Goal: Task Accomplishment & Management: Use online tool/utility

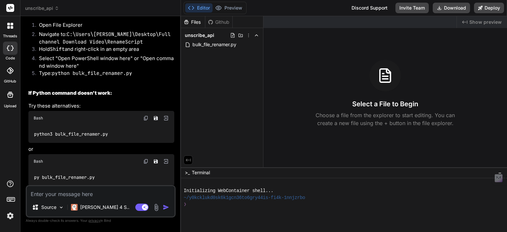
scroll to position [1562, 0]
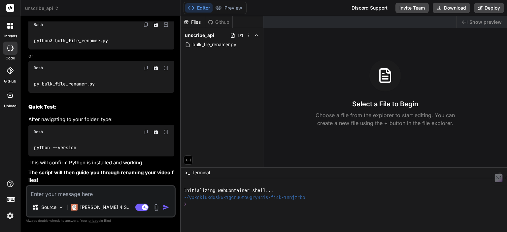
click at [37, 9] on span "unscribe_api" at bounding box center [42, 8] width 34 height 7
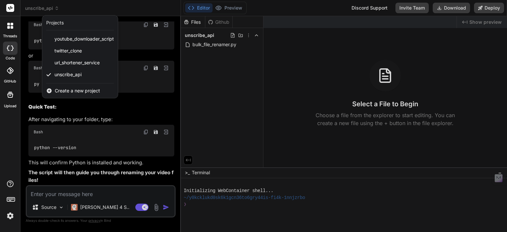
click at [68, 89] on span "Create a new project" at bounding box center [77, 90] width 45 height 7
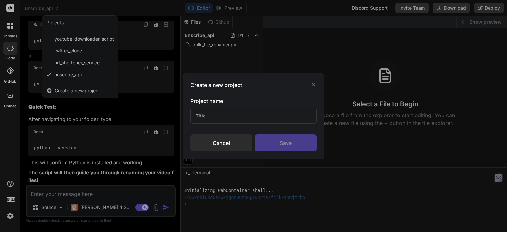
click at [216, 110] on input "text" at bounding box center [253, 116] width 126 height 16
type input "uniscribe2"
click at [278, 149] on div "Save" at bounding box center [286, 142] width 62 height 17
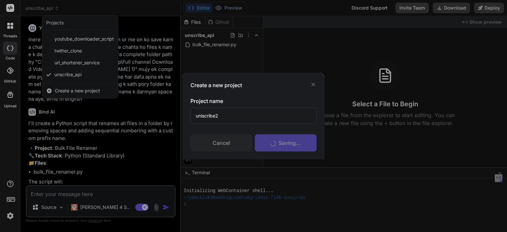
scroll to position [7, 0]
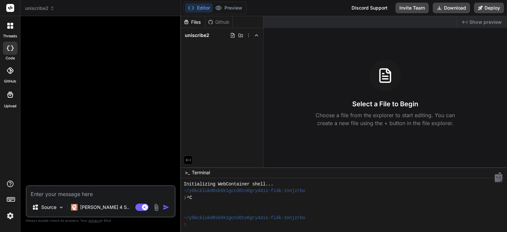
click at [155, 204] on img at bounding box center [156, 208] width 8 height 8
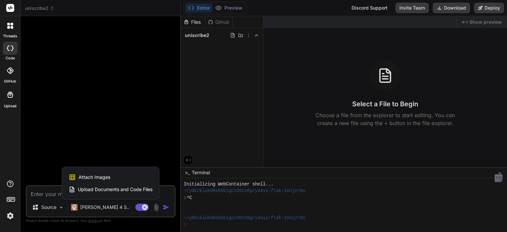
click at [105, 190] on span "Upload Documents and Code Files" at bounding box center [115, 189] width 75 height 7
type textarea "x"
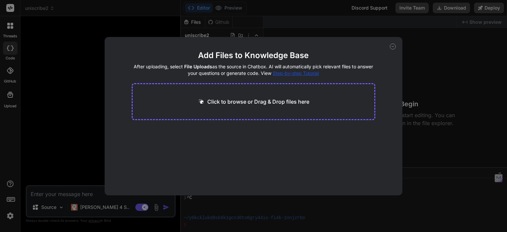
click at [228, 108] on div "Click to browse or Drag & Drop files here" at bounding box center [254, 101] width 244 height 37
click at [228, 103] on p "Click to browse or Drag & Drop files here" at bounding box center [258, 102] width 102 height 8
type input "C:\fakepath\api.json"
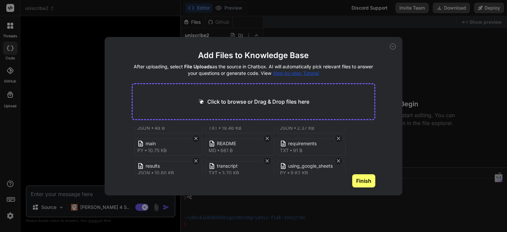
scroll to position [25, 0]
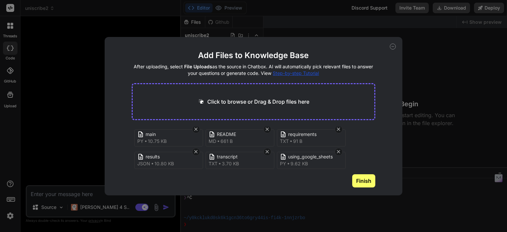
click at [362, 182] on button "Finish" at bounding box center [363, 180] width 23 height 13
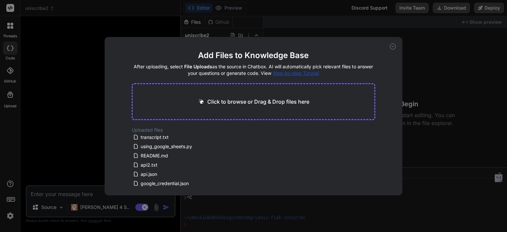
scroll to position [0, 0]
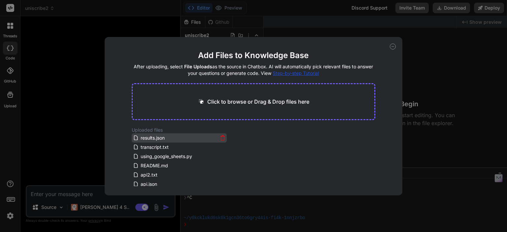
click at [152, 138] on span "results.json" at bounding box center [152, 138] width 25 height 8
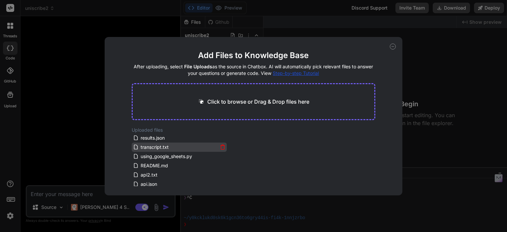
click at [155, 146] on span "transcript.txt" at bounding box center [154, 147] width 29 height 8
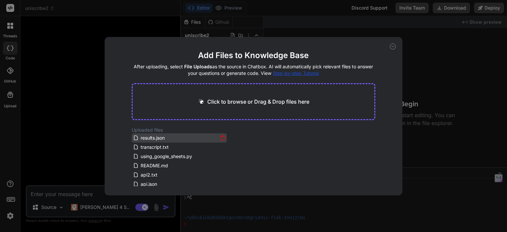
click at [158, 138] on span "results.json" at bounding box center [152, 138] width 25 height 8
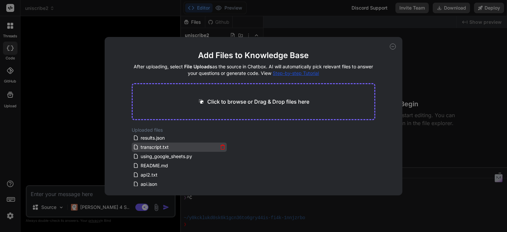
click at [157, 144] on span "transcript.txt" at bounding box center [154, 147] width 29 height 8
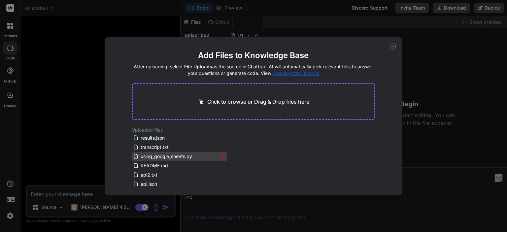
click at [157, 153] on span "using_google_sheets.py" at bounding box center [166, 156] width 53 height 8
click at [154, 166] on span "README.md" at bounding box center [154, 166] width 29 height 8
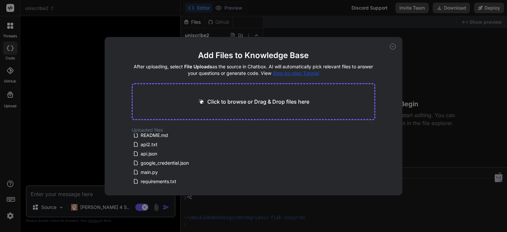
click at [391, 47] on icon at bounding box center [393, 47] width 6 height 6
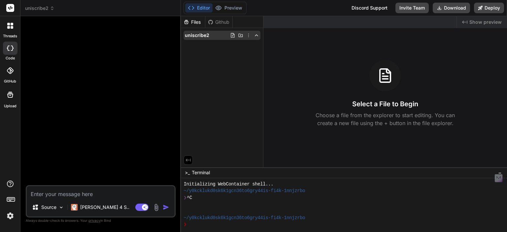
click at [200, 36] on span "uniscribe2" at bounding box center [197, 35] width 24 height 7
click at [257, 36] on icon at bounding box center [256, 35] width 5 height 5
click at [232, 38] on div "uniscribe2" at bounding box center [221, 35] width 77 height 9
click at [240, 34] on icon at bounding box center [240, 35] width 5 height 5
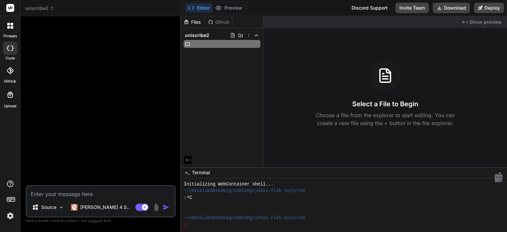
click at [228, 57] on div "Files Github uniscribe2" at bounding box center [222, 91] width 82 height 151
click at [200, 35] on span "uniscribe2" at bounding box center [197, 35] width 24 height 7
click at [240, 36] on icon at bounding box center [240, 35] width 5 height 5
click at [249, 36] on icon at bounding box center [248, 35] width 5 height 5
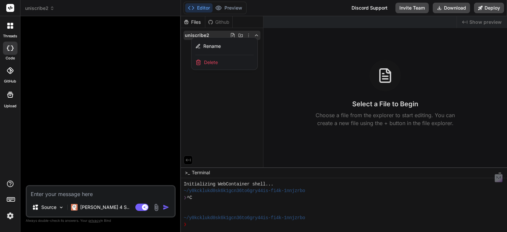
click at [217, 64] on span "Delete" at bounding box center [211, 62] width 14 height 7
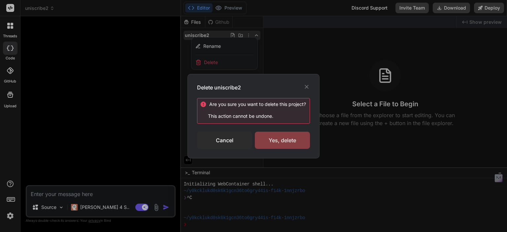
click at [276, 143] on div "Yes, delete" at bounding box center [282, 140] width 55 height 17
click at [209, 65] on div "Delete uniscribe2 Are you sure you want to delete this project ? This action ca…" at bounding box center [253, 116] width 507 height 232
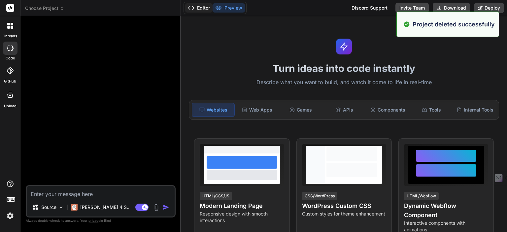
click at [203, 9] on button "Editor" at bounding box center [198, 7] width 27 height 9
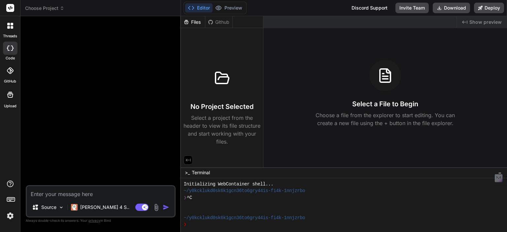
click at [185, 158] on button at bounding box center [187, 159] width 9 height 9
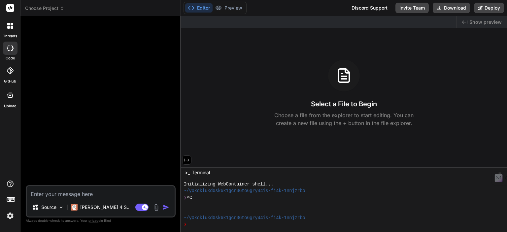
click at [185, 158] on icon at bounding box center [187, 160] width 6 height 6
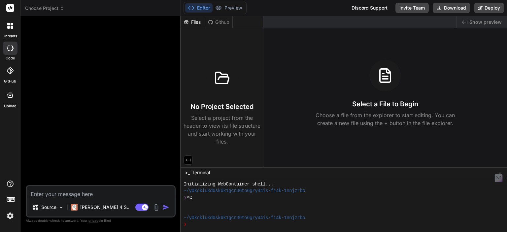
click at [216, 97] on div "No Project Selected Select a project from the header to view its file structure…" at bounding box center [221, 103] width 77 height 83
click at [194, 24] on div "Files" at bounding box center [193, 22] width 24 height 7
click at [205, 107] on h3 "No Project Selected" at bounding box center [221, 106] width 63 height 9
click at [223, 83] on icon at bounding box center [221, 77] width 13 height 11
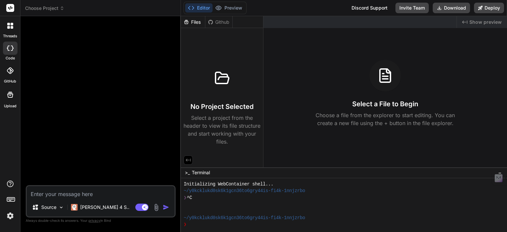
click at [220, 96] on div "No Project Selected Select a project from the header to view its file structure…" at bounding box center [221, 103] width 77 height 83
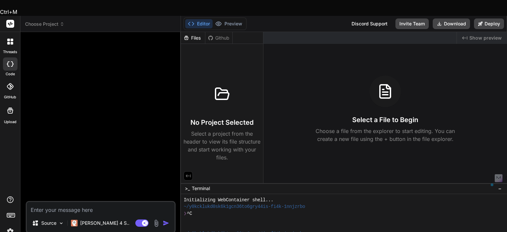
click at [212, 134] on p "Select a project from the header to view its file structure and start working w…" at bounding box center [221, 146] width 77 height 32
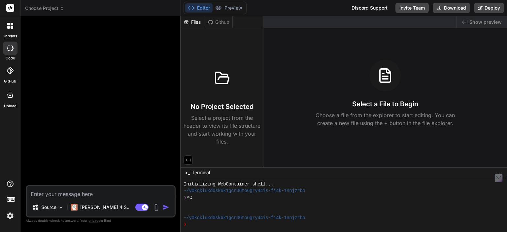
click at [157, 206] on img at bounding box center [156, 208] width 8 height 8
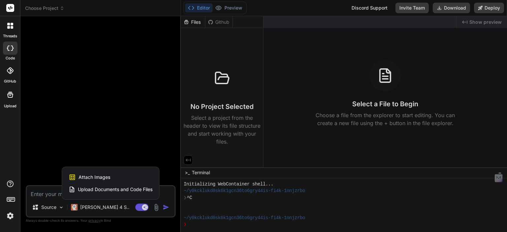
click at [157, 209] on div at bounding box center [253, 116] width 507 height 232
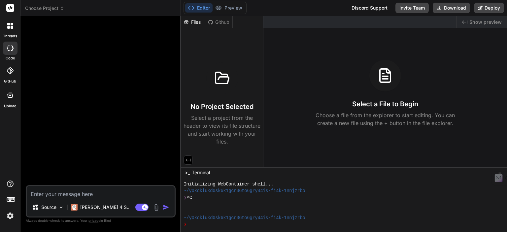
click at [156, 208] on img at bounding box center [156, 208] width 8 height 8
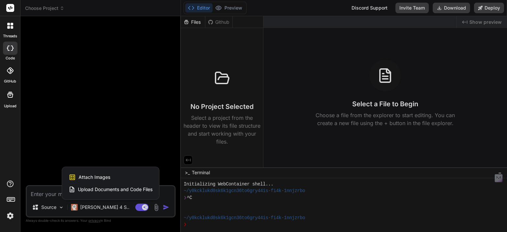
click at [112, 187] on span "Upload Documents and Code Files" at bounding box center [115, 189] width 75 height 7
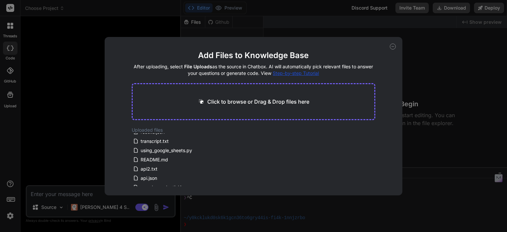
scroll to position [0, 0]
click at [394, 45] on icon at bounding box center [393, 47] width 6 height 6
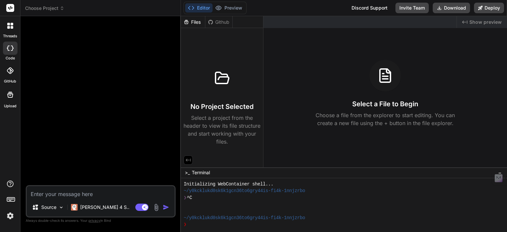
click at [218, 23] on div "Github" at bounding box center [218, 22] width 27 height 7
click at [192, 23] on div "Files" at bounding box center [193, 22] width 24 height 7
click at [49, 206] on p "Source" at bounding box center [48, 207] width 15 height 7
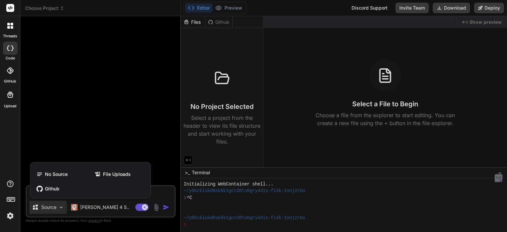
click at [105, 173] on span "File Uploads" at bounding box center [117, 174] width 28 height 7
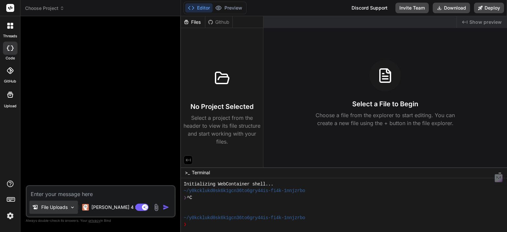
click at [53, 206] on p "File Uploads" at bounding box center [54, 207] width 26 height 7
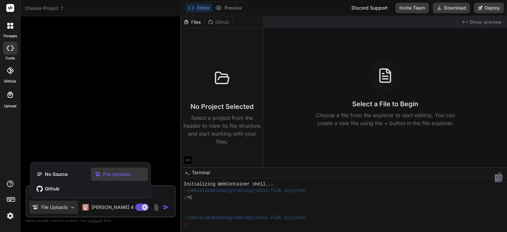
click at [53, 206] on div at bounding box center [253, 116] width 507 height 232
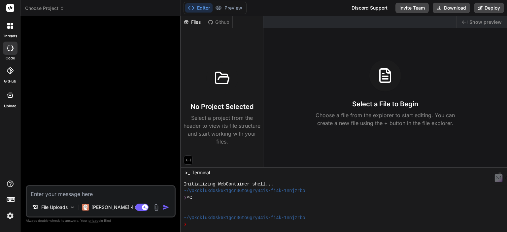
click at [155, 208] on img at bounding box center [156, 208] width 8 height 8
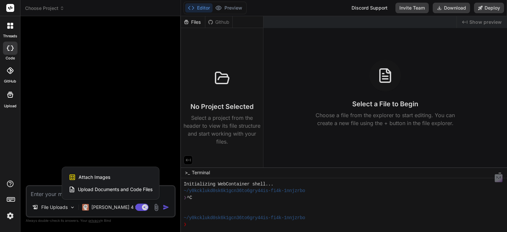
click at [64, 203] on div at bounding box center [253, 116] width 507 height 232
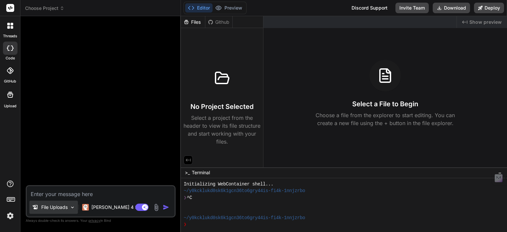
click at [58, 206] on p "File Uploads" at bounding box center [54, 207] width 26 height 7
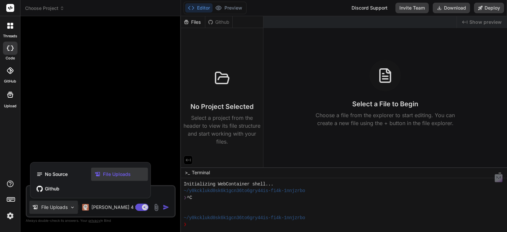
click at [58, 206] on div at bounding box center [253, 116] width 507 height 232
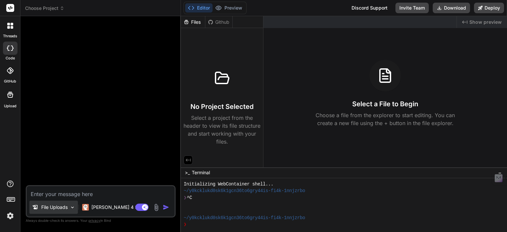
click at [52, 208] on p "File Uploads" at bounding box center [54, 207] width 26 height 7
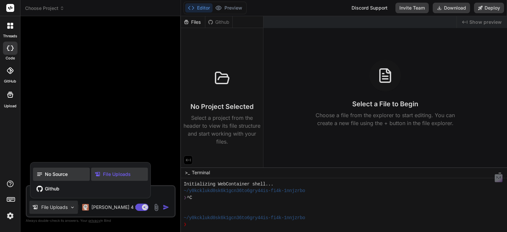
click at [58, 176] on span "No Source" at bounding box center [56, 174] width 23 height 7
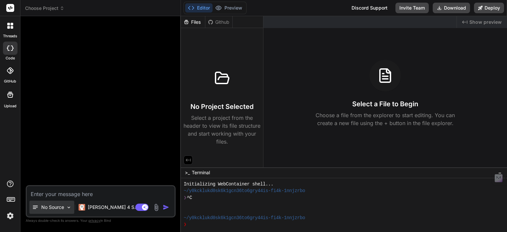
click at [49, 207] on p "No Source" at bounding box center [52, 207] width 23 height 7
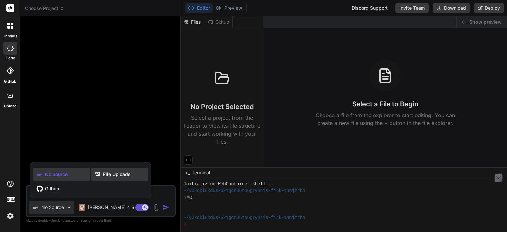
click at [113, 177] on span "File Uploads" at bounding box center [117, 174] width 28 height 7
type textarea "x"
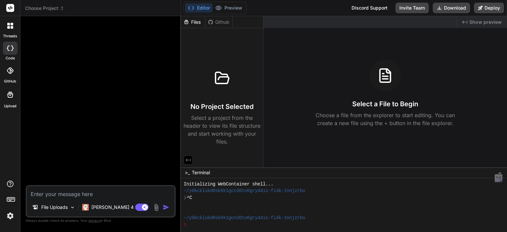
click at [62, 195] on textarea at bounding box center [101, 192] width 148 height 12
type textarea "i"
type textarea "x"
type textarea "in"
type textarea "x"
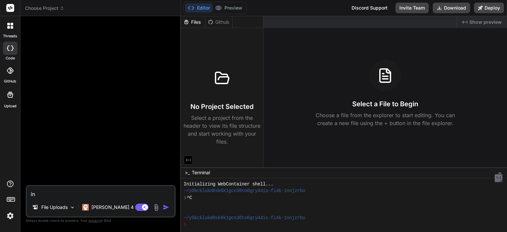
type textarea "in"
type textarea "x"
type textarea "in k"
type textarea "x"
type textarea "in ko"
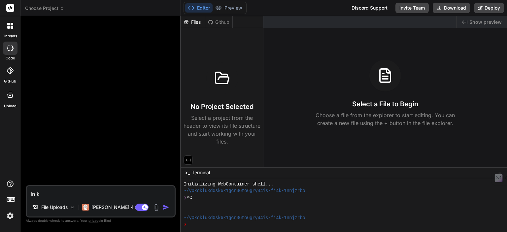
type textarea "x"
type textarea "in ko"
type textarea "x"
type textarea "in ko a"
type textarea "x"
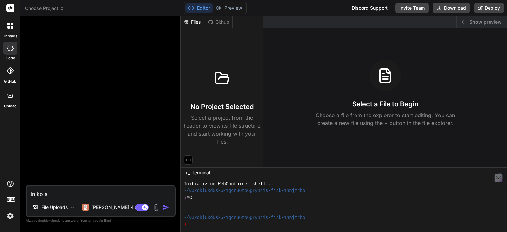
type textarea "in ko ac"
type textarea "x"
type textarea "in ko ach"
type textarea "x"
type textarea "in ko achy"
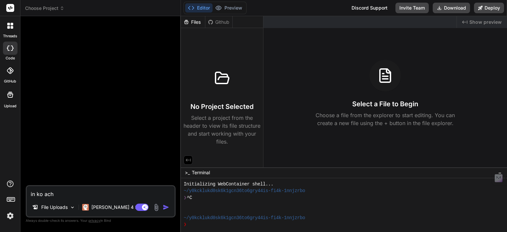
type textarea "x"
type textarea "in ko achy"
type textarea "x"
type textarea "in ko achy s"
type textarea "x"
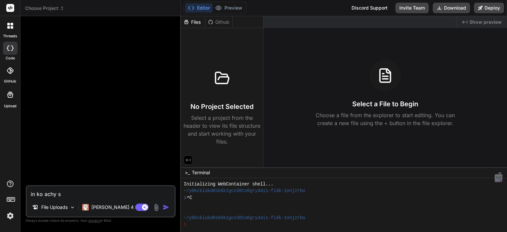
type textarea "in ko achy sy"
type textarea "x"
type textarea "in ko achy sy"
type textarea "x"
type textarea "in ko achy sy u"
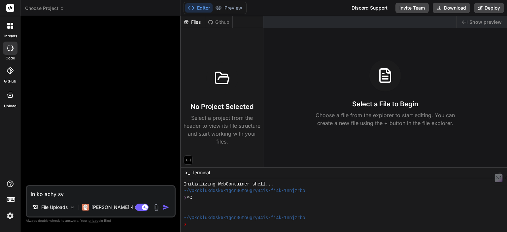
type textarea "x"
type textarea "in ko achy sy un"
type textarea "x"
type textarea "in ko achy sy und"
type textarea "x"
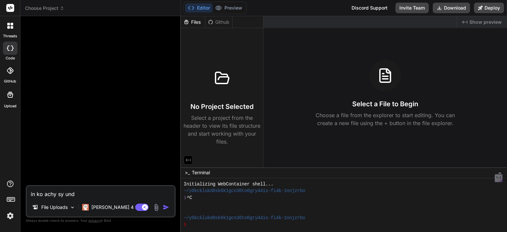
type textarea "in ko achy sy unde"
type textarea "x"
type textarea "in ko achy sy under"
type textarea "x"
type textarea "in ko achy sy unders"
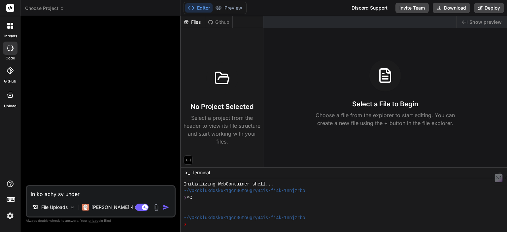
type textarea "x"
type textarea "in ko achy sy underst"
type textarea "x"
type textarea "in ko achy sy understa"
type textarea "x"
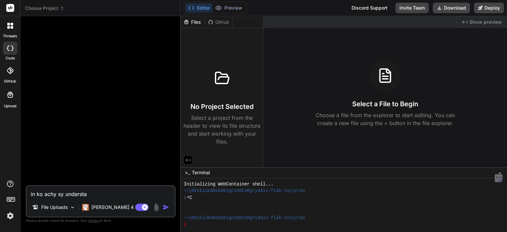
type textarea "in ko achy sy understan"
type textarea "x"
type textarea "in ko achy sy understand"
type textarea "x"
type textarea "in ko achy sy understand"
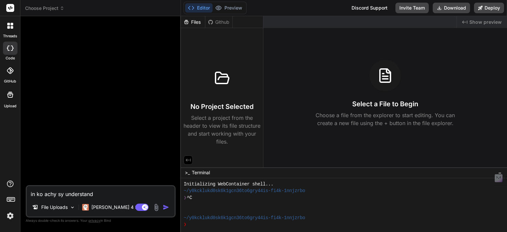
type textarea "x"
type textarea "in ko achy sy understand k"
type textarea "x"
type textarea "in ko achy sy understand ka"
type textarea "x"
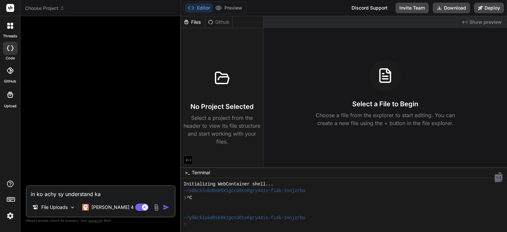
type textarea "in ko achy sy understand [PERSON_NAME]"
type textarea "x"
type textarea "in ko achy sy understand [PERSON_NAME]"
type textarea "x"
type textarea "in ko achy sy understand [PERSON_NAME]"
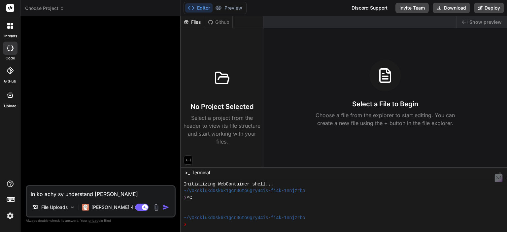
type textarea "x"
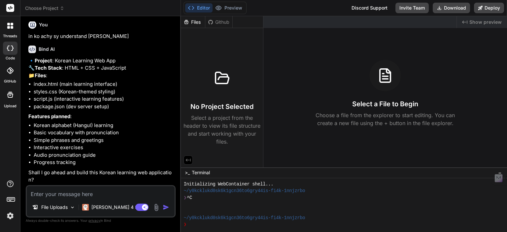
scroll to position [17, 0]
click at [155, 209] on img at bounding box center [156, 208] width 8 height 8
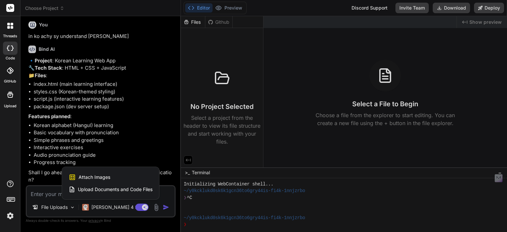
click at [128, 189] on span "Upload Documents and Code Files" at bounding box center [115, 189] width 75 height 7
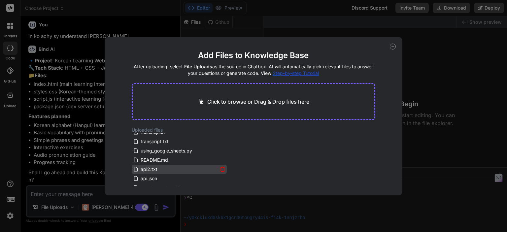
scroll to position [0, 0]
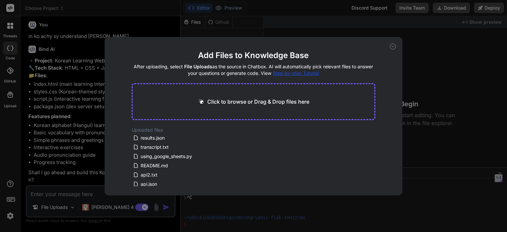
click at [290, 72] on span "Step-by-step Tutorial" at bounding box center [296, 73] width 46 height 6
click at [56, 191] on div "Add Files to Knowledge Base After uploading, select File Uploads as the source …" at bounding box center [253, 116] width 507 height 232
type textarea "x"
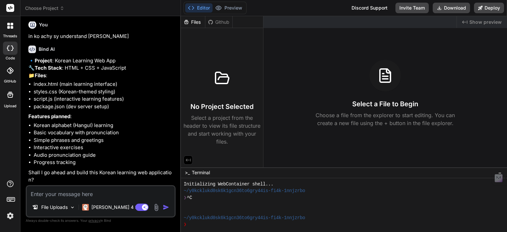
click at [87, 194] on textarea at bounding box center [101, 192] width 148 height 12
type textarea "y"
type textarea "x"
type textarea "ye"
type textarea "x"
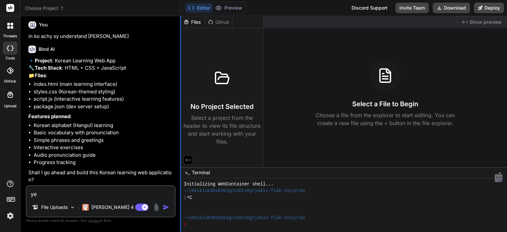
type textarea "ye"
type textarea "x"
type textarea "ye e"
type textarea "x"
type textarea "ye ek"
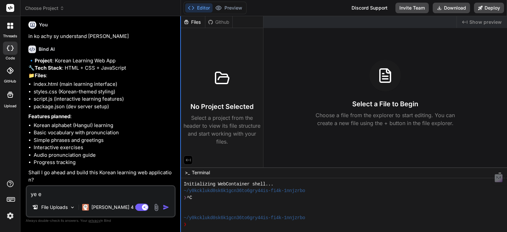
type textarea "x"
type textarea "ye ek"
type textarea "x"
type textarea "ye ek p"
type textarea "x"
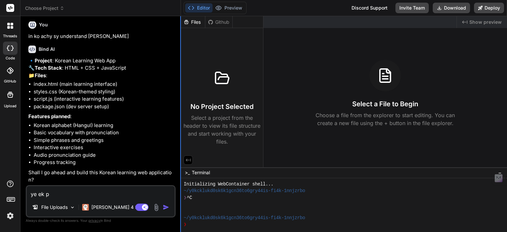
type textarea "ye ek py"
type textarea "x"
type textarea "ye ek pyt"
type textarea "x"
type textarea "ye ek pyth"
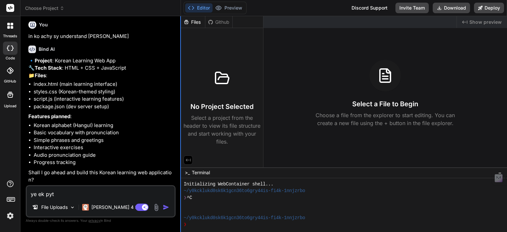
type textarea "x"
type textarea "ye ek pytho"
type textarea "x"
type textarea "ye ek python"
type textarea "x"
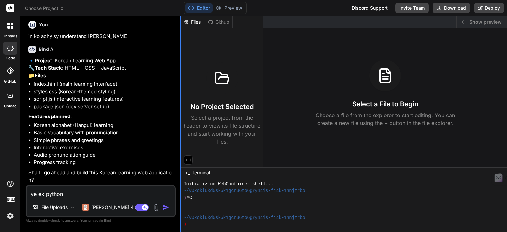
type textarea "ye ek python"
type textarea "x"
type textarea "ye ek python s"
type textarea "x"
type textarea "ye ek python sc"
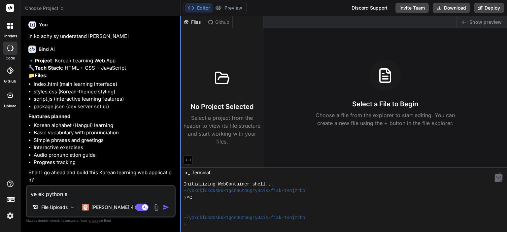
type textarea "x"
type textarea "ye ek python scr"
type textarea "x"
type textarea "ye ek python scru"
type textarea "x"
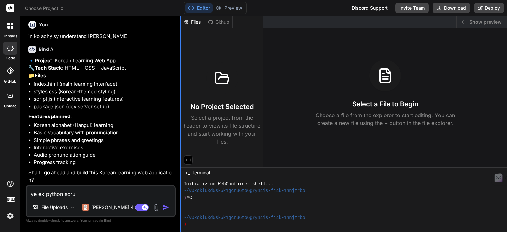
type textarea "ye ek python scrup"
type textarea "x"
type textarea "ye ek python scrupt"
type textarea "x"
type textarea "ye ek python scrupt"
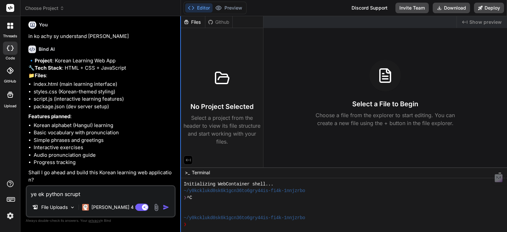
type textarea "x"
type textarea "ye ek python scrupt"
type textarea "x"
type textarea "ye ek python scrup"
type textarea "x"
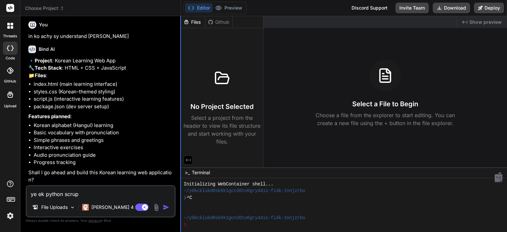
type textarea "ye ek python scru"
type textarea "x"
type textarea "ye ek python scr"
type textarea "x"
type textarea "ye ek python scri"
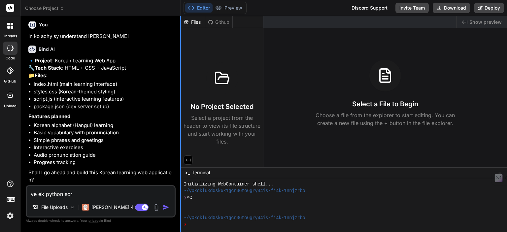
type textarea "x"
type textarea "ye ek python scrip"
type textarea "x"
type textarea "ye ek python script"
type textarea "x"
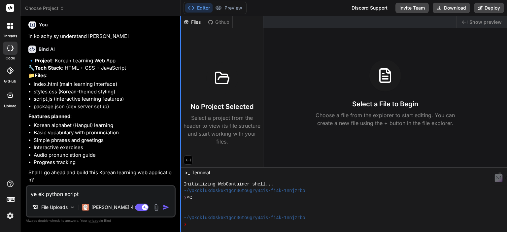
type textarea "ye ek python script"
type textarea "x"
type textarea "ye ek python script h"
type textarea "x"
type textarea "ye ek python script hy"
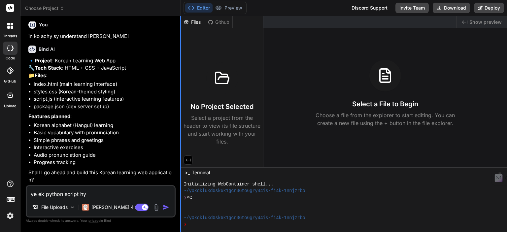
type textarea "x"
type textarea "ye ek python script hy"
type textarea "x"
type textarea "ye ek python script hy i"
type textarea "x"
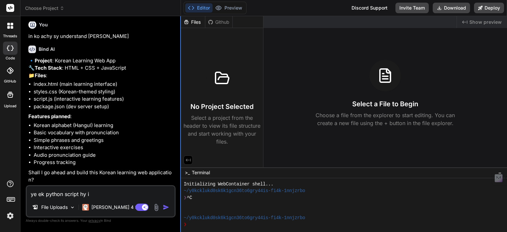
type textarea "ye ek python script hy in"
type textarea "x"
type textarea "ye ek python script hy i"
type textarea "x"
type textarea "ye ek python script hy"
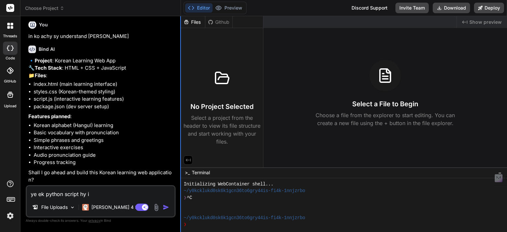
type textarea "x"
type textarea "ye ek python script hy u"
type textarea "x"
type textarea "ye ek python script hy un"
type textarea "x"
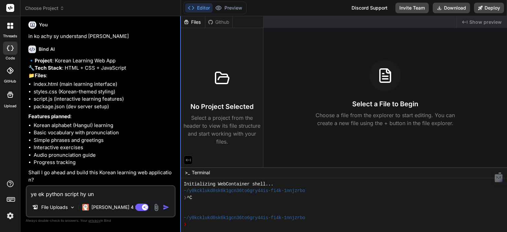
type textarea "ye ek python script hy uni"
type textarea "x"
type textarea "ye ek python script hy unis"
type textarea "x"
type textarea "ye ek python script hy unisc"
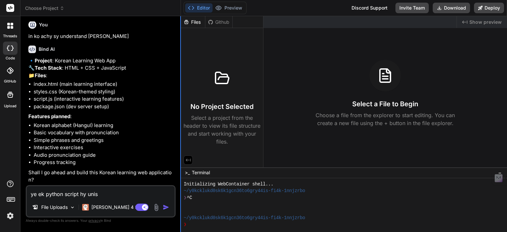
type textarea "x"
type textarea "ye ek python script hy uniscr"
type textarea "x"
type textarea "ye ek python script hy uniscri"
type textarea "x"
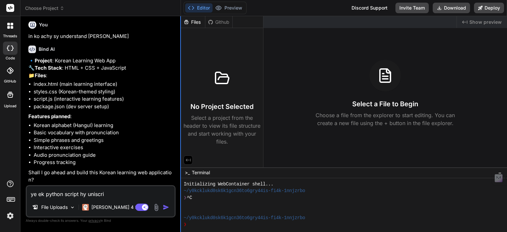
type textarea "ye ek python script hy uniscrib"
type textarea "x"
type textarea "ye ek python script hy uniscribe"
type textarea "x"
type textarea "ye ek python script hy uniscribe"
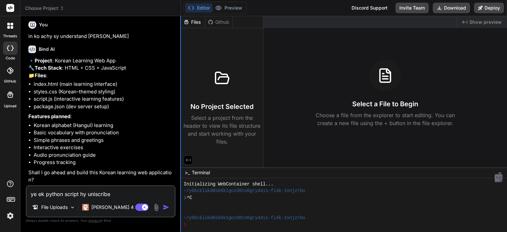
type textarea "x"
type textarea "ye ek python script hy uniscribe k"
type textarea "x"
type textarea "ye ek python script hy uniscribe ki"
type textarea "x"
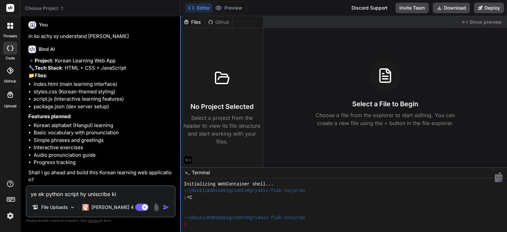
type textarea "ye ek python script hy uniscribe ki"
type textarea "x"
type textarea "ye ek python script hy uniscribe ki a"
type textarea "x"
type textarea "ye ek python script hy uniscribe ki ap"
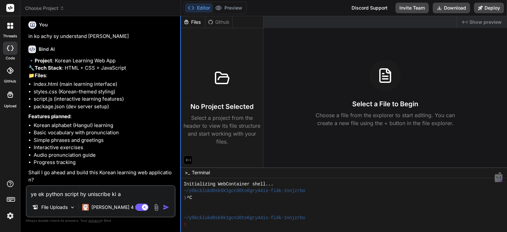
type textarea "x"
type textarea "ye ek python script hy uniscribe ki api"
type textarea "x"
type textarea "ye ek python script hy uniscribe ki api"
type textarea "x"
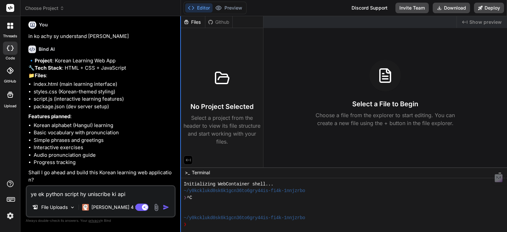
type textarea "ye ek python script hy uniscribe ki api k"
type textarea "x"
type textarea "ye ek python script hy uniscribe ki api ko"
type textarea "x"
type textarea "ye ek python script hy uniscribe ki api ko"
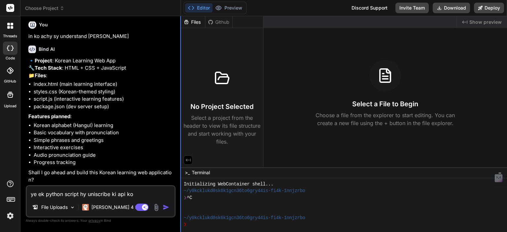
type textarea "x"
type textarea "ye ek python script hy uniscribe ki api ko c"
type textarea "x"
type textarea "ye ek python script hy uniscribe ki api ko ca"
type textarea "x"
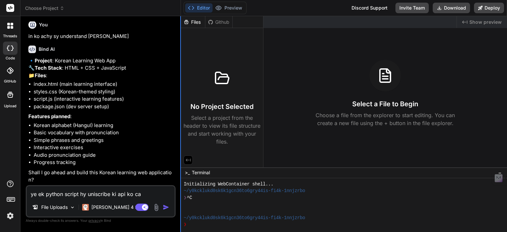
type textarea "ye ek python script hy uniscribe ki api ko cal"
type textarea "x"
type textarea "ye ek python script hy uniscribe ki api ko call"
type textarea "x"
type textarea "ye ek python script hy uniscribe ki api ko call"
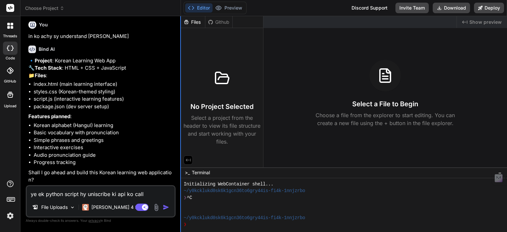
type textarea "x"
type textarea "ye ek python script hy uniscribe ki api ko call k"
type textarea "x"
type textarea "ye ek python script hy uniscribe ki api ko call ka"
type textarea "x"
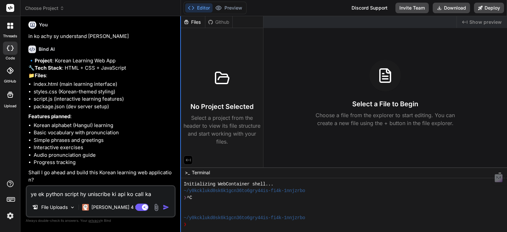
type textarea "ye ek python script hy uniscribe ki api ko call kar"
type textarea "x"
type textarea "ye ek python script hy uniscribe ki api ko call [PERSON_NAME]"
type textarea "x"
type textarea "ye ek python script hy uniscribe ki api ko call karny"
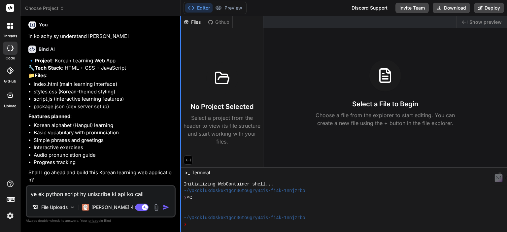
type textarea "x"
type textarea "ye ek python script hy uniscribe ki api ko call karny"
type textarea "x"
type textarea "ye ek python script hy uniscribe ki api ko call karny o"
type textarea "x"
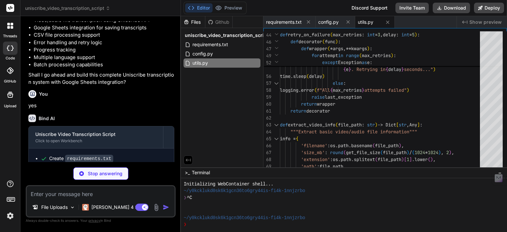
scroll to position [356, 0]
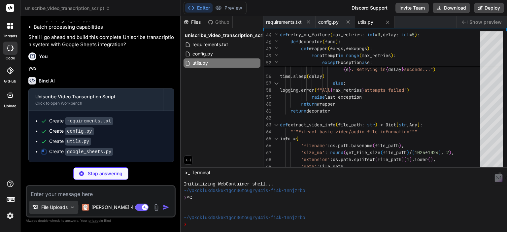
click at [49, 205] on p "File Uploads" at bounding box center [54, 207] width 26 height 7
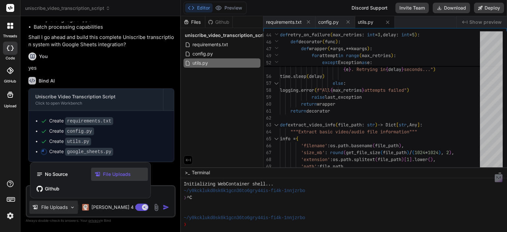
click at [107, 175] on span "File Uploads" at bounding box center [117, 174] width 28 height 7
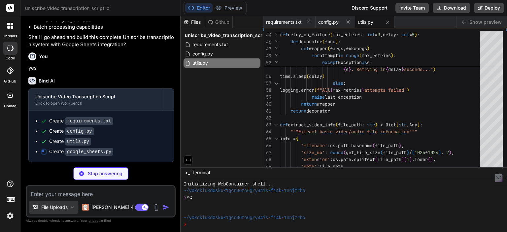
click at [60, 206] on p "File Uploads" at bounding box center [54, 207] width 26 height 7
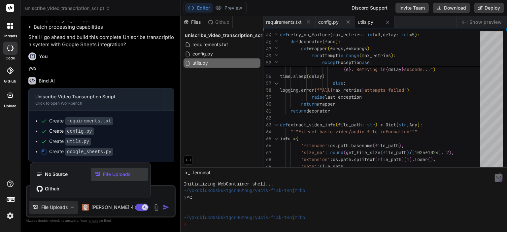
click at [153, 203] on div at bounding box center [253, 116] width 507 height 232
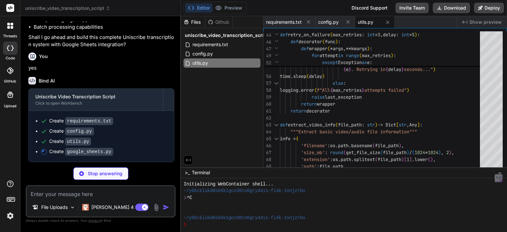
click at [154, 208] on img at bounding box center [156, 208] width 8 height 8
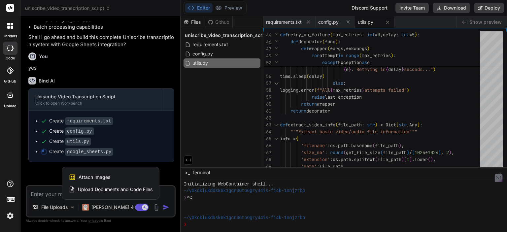
click at [123, 190] on span "Upload Documents and Code Files" at bounding box center [115, 189] width 75 height 7
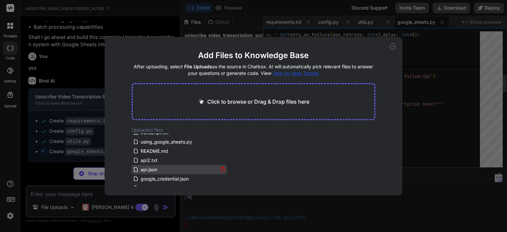
scroll to position [30, 0]
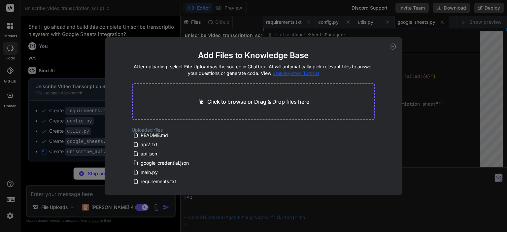
click at [393, 49] on icon at bounding box center [393, 47] width 6 height 6
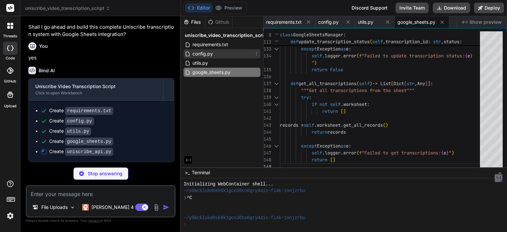
click at [204, 57] on span "config.py" at bounding box center [203, 54] width 22 height 8
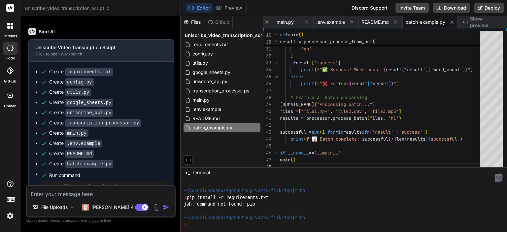
scroll to position [419, 0]
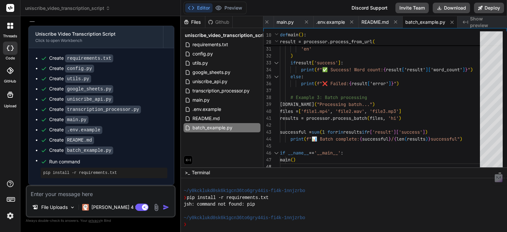
click at [77, 191] on textarea at bounding box center [101, 192] width 148 height 12
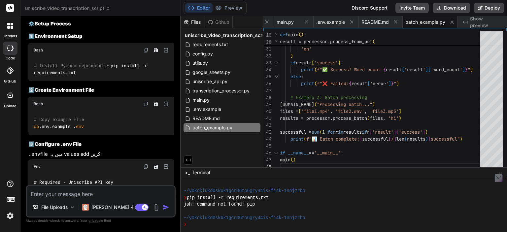
scroll to position [631, 0]
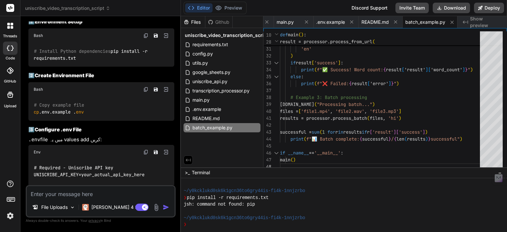
click at [88, 61] on code "# Install Python dependencies pip install -r requirements.txt" at bounding box center [92, 55] width 116 height 14
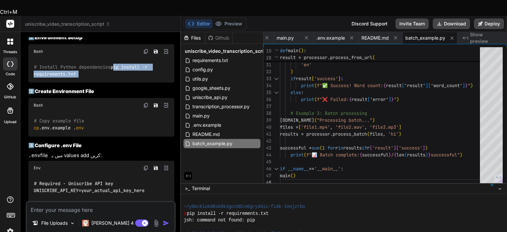
click at [88, 77] on code "# Install Python dependencies pip install -r requirements.txt" at bounding box center [92, 71] width 116 height 14
copy div "pip install -r requirements.txt"
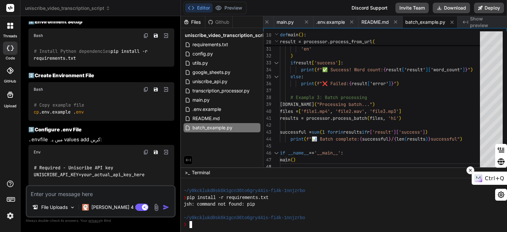
click at [470, 168] on icon at bounding box center [470, 170] width 5 height 8
click at [189, 223] on textarea "Terminal input" at bounding box center [190, 224] width 3 height 7
click at [211, 226] on div "❯" at bounding box center [340, 224] width 314 height 7
click at [166, 92] on img at bounding box center [166, 89] width 6 height 6
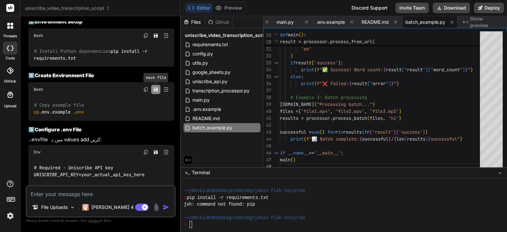
click at [155, 92] on icon "Save file" at bounding box center [155, 89] width 5 height 5
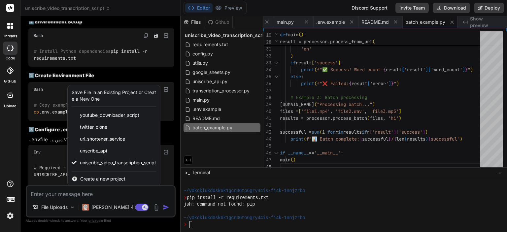
click at [136, 110] on div at bounding box center [253, 116] width 507 height 232
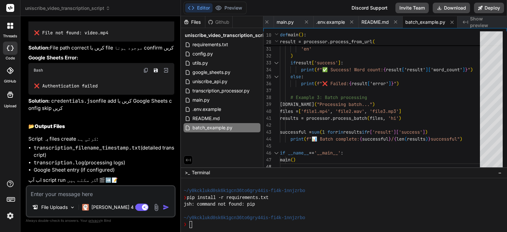
scroll to position [1532, 0]
click at [65, 195] on textarea at bounding box center [101, 192] width 148 height 12
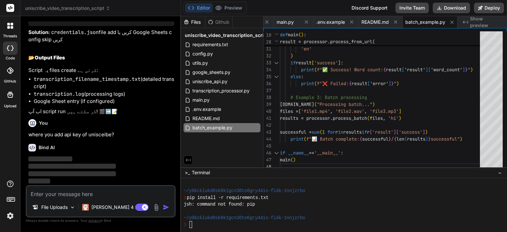
scroll to position [1600, 0]
click at [197, 103] on span "main.py" at bounding box center [201, 100] width 18 height 8
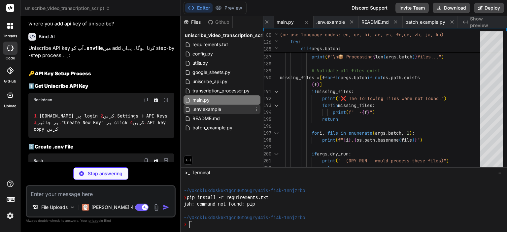
click at [209, 106] on span ".env.example" at bounding box center [207, 109] width 30 height 8
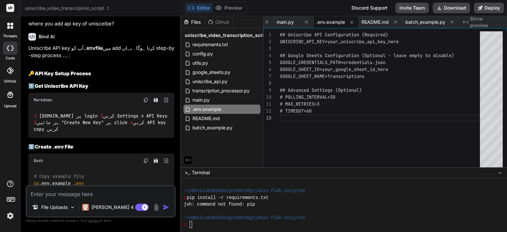
scroll to position [0, 0]
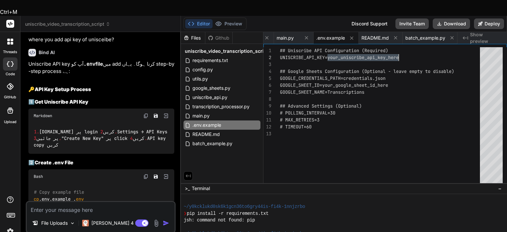
drag, startPoint x: 328, startPoint y: 42, endPoint x: 402, endPoint y: 39, distance: 74.3
click at [402, 47] on div "## Uniscribe API Configuration (Required) UNISCRIBE_API_KEY=your_uniscribe_api_…" at bounding box center [382, 116] width 204 height 139
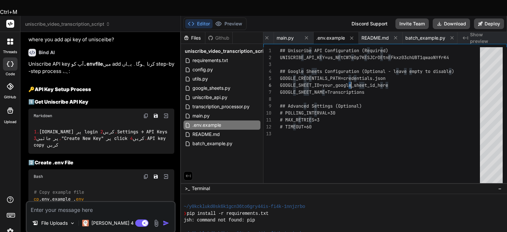
click at [352, 64] on div "## Uniscribe API Configuration (Required) UNISCRIBE_API_KEY=us_NEtCW7eDp7KESJCr…" at bounding box center [382, 116] width 204 height 139
click at [364, 63] on div "## Uniscribe API Configuration (Required) UNISCRIBE_API_KEY=us_NEtCW7eDp7KESJCr…" at bounding box center [382, 116] width 204 height 139
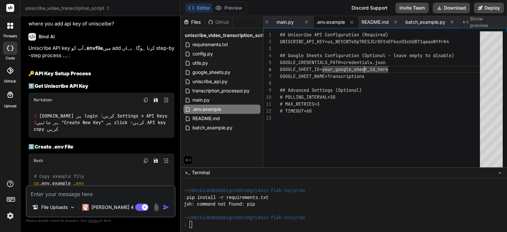
click at [370, 95] on div "## Uniscribe API Configuration (Required) UNISCRIBE_API_KEY=us_NEtCW7eDp7KESJCr…" at bounding box center [382, 100] width 204 height 139
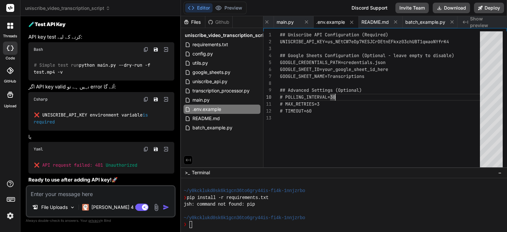
scroll to position [2193, 0]
click at [91, 188] on textarea at bounding box center [101, 192] width 148 height 12
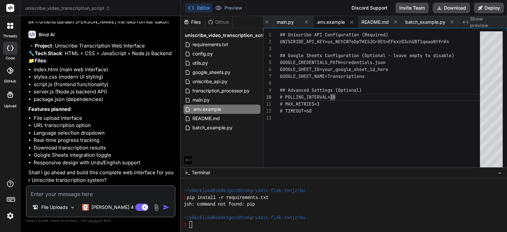
scroll to position [2390, 0]
click at [41, 6] on span "uniscribe_video_transcription_script" at bounding box center [67, 8] width 85 height 7
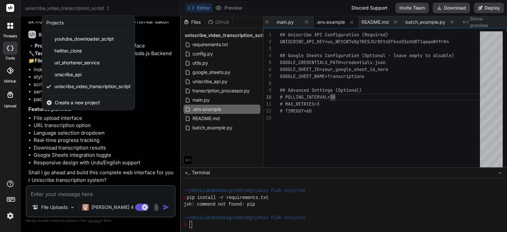
click at [79, 103] on span "Create a new project" at bounding box center [77, 102] width 45 height 7
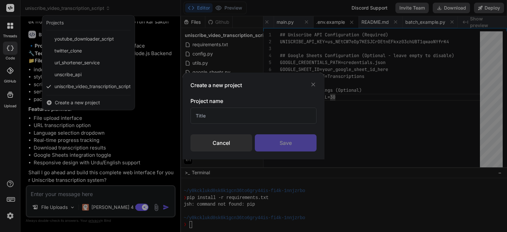
click at [201, 118] on input "text" at bounding box center [253, 116] width 126 height 16
click at [282, 144] on div "Save" at bounding box center [286, 142] width 62 height 17
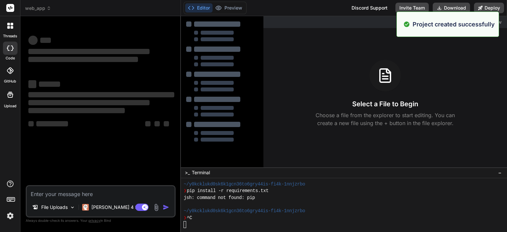
scroll to position [215, 0]
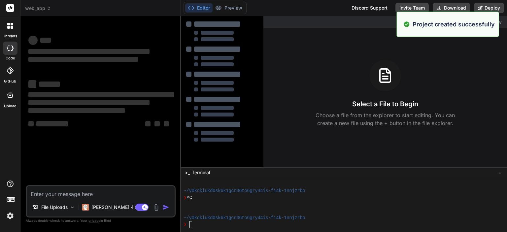
click at [71, 194] on textarea at bounding box center [101, 192] width 148 height 12
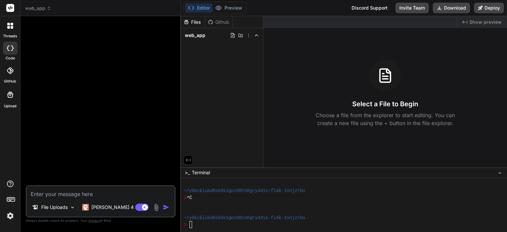
paste textarea "lore ips۔ do sitam con ad “Elits DOE Tempo” inci utla etd mag aliquae (admi ven…"
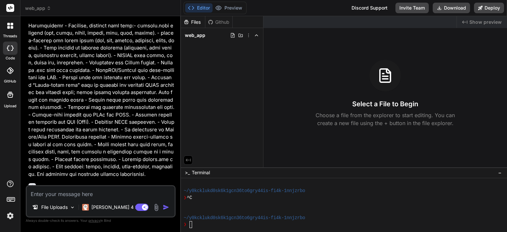
scroll to position [1738, 0]
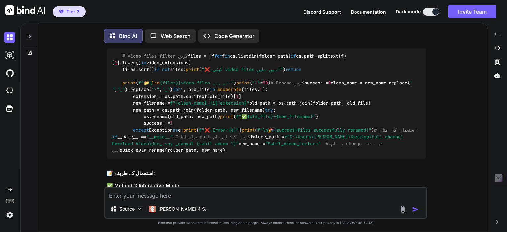
scroll to position [3, 0]
